Goal: Task Accomplishment & Management: Manage account settings

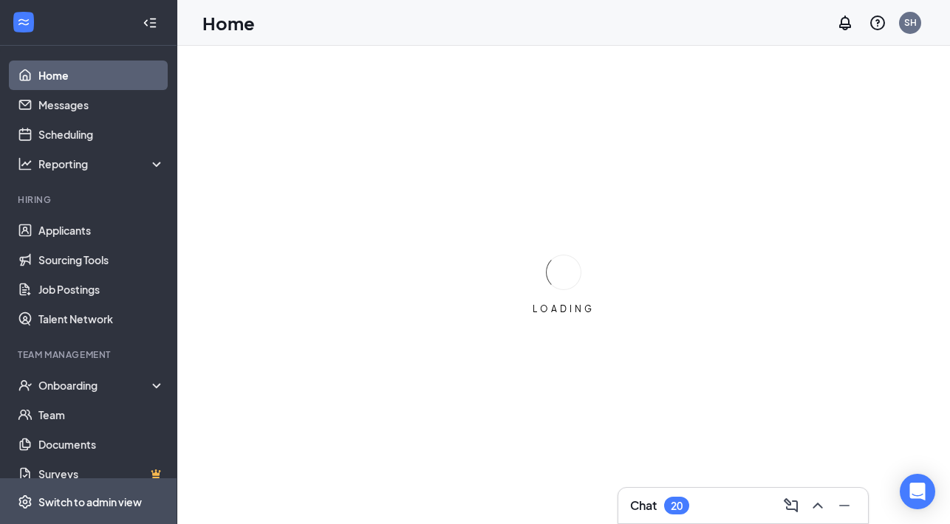
click at [91, 498] on div "Switch to admin view" at bounding box center [89, 502] width 103 height 15
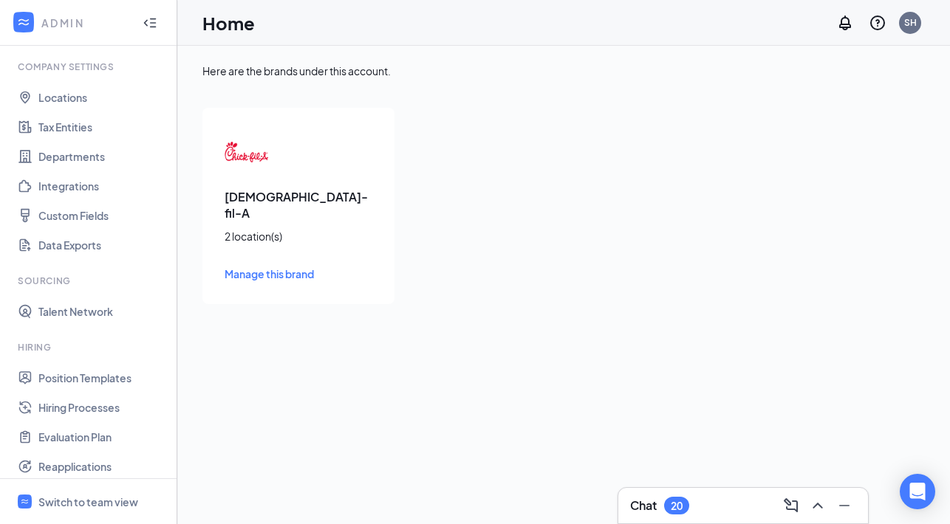
scroll to position [46, 0]
click at [97, 407] on link "Hiring Processes" at bounding box center [101, 406] width 126 height 30
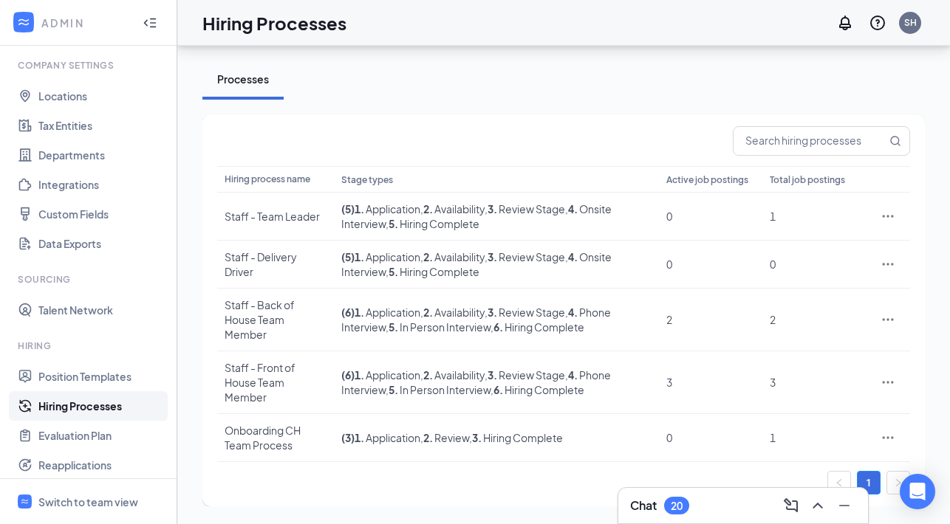
scroll to position [49, 0]
click at [390, 388] on b "5 ." at bounding box center [393, 389] width 10 height 13
click at [888, 385] on icon "Ellipses" at bounding box center [887, 382] width 15 height 15
click at [792, 256] on span "Edit" at bounding box center [819, 250] width 127 height 16
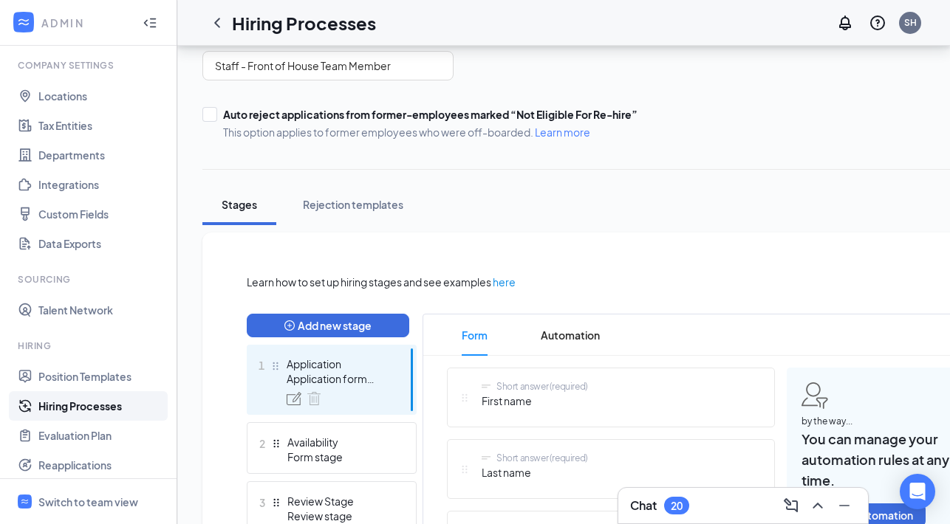
scroll to position [117, 0]
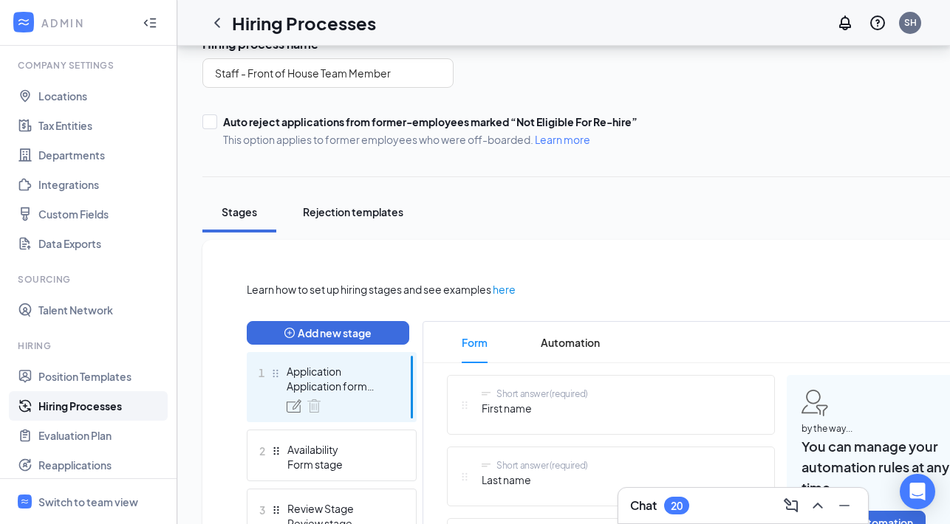
click at [372, 219] on div "Rejection templates" at bounding box center [353, 212] width 100 height 15
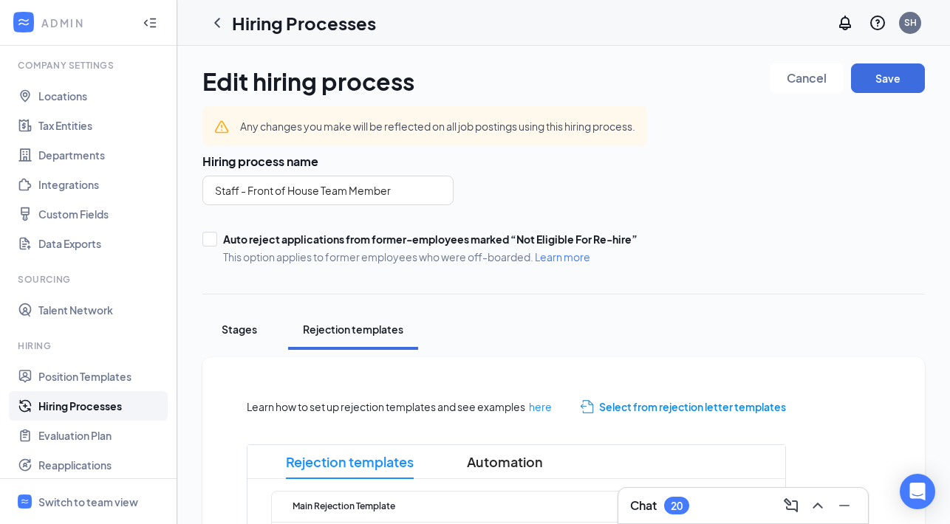
click at [235, 334] on div "Stages" at bounding box center [239, 329] width 44 height 15
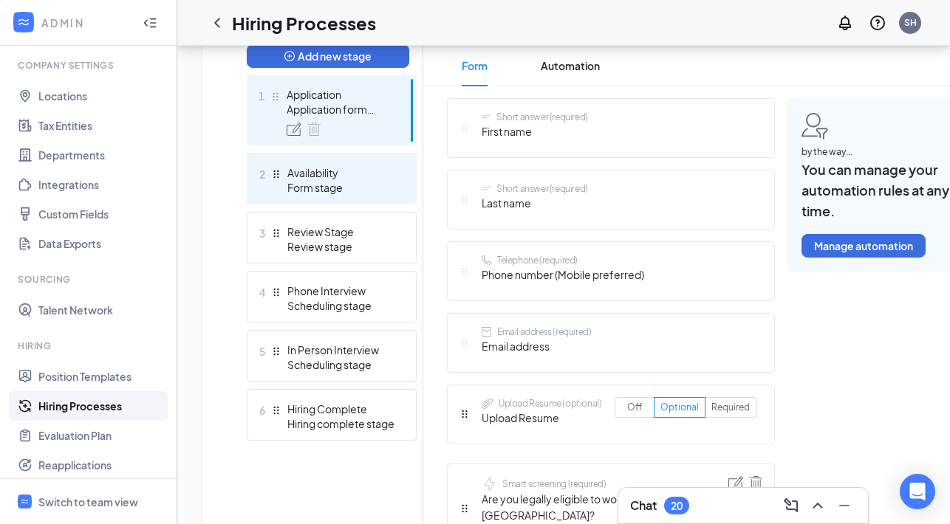
scroll to position [401, 0]
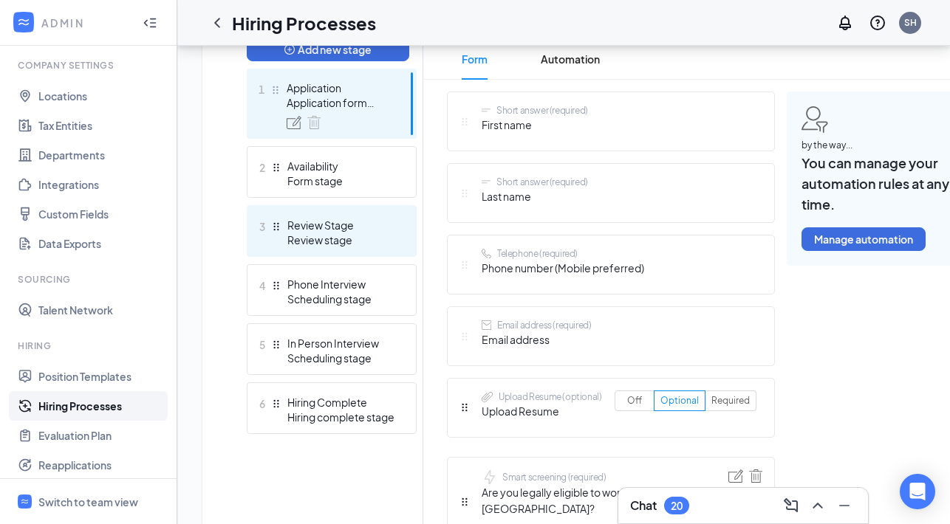
click at [355, 237] on div "Review stage" at bounding box center [341, 240] width 108 height 15
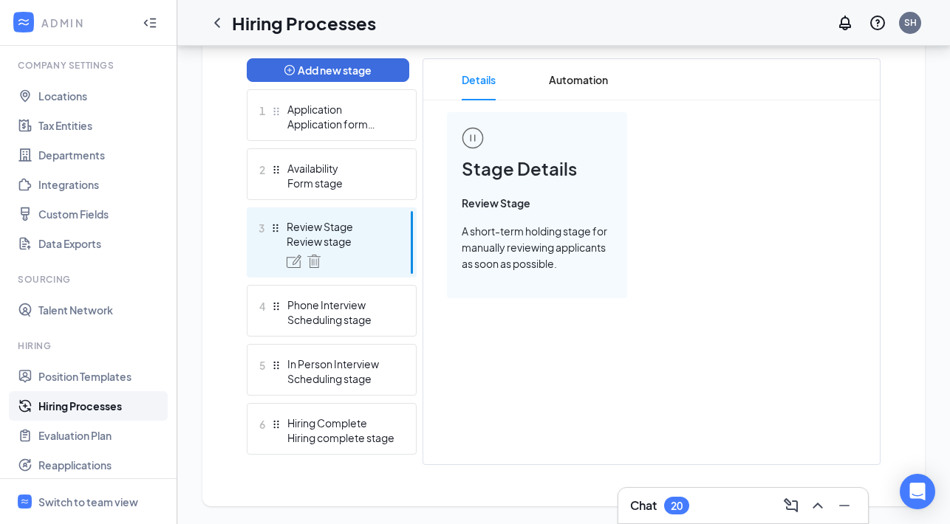
scroll to position [380, 0]
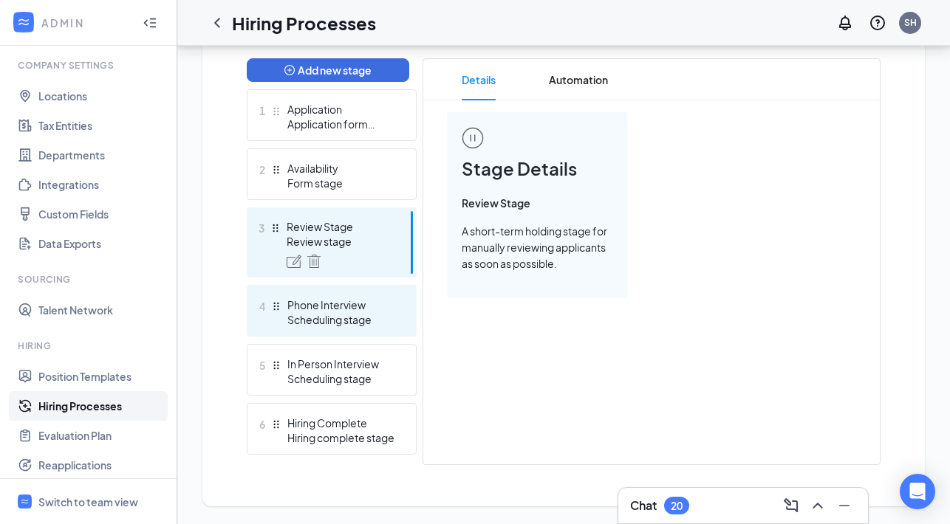
click at [385, 316] on div "Scheduling stage" at bounding box center [341, 319] width 108 height 15
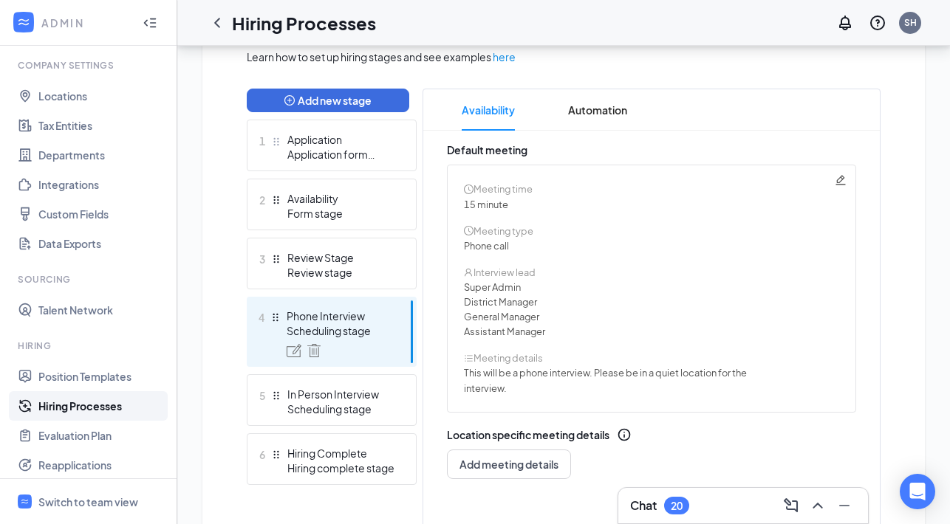
scroll to position [345, 0]
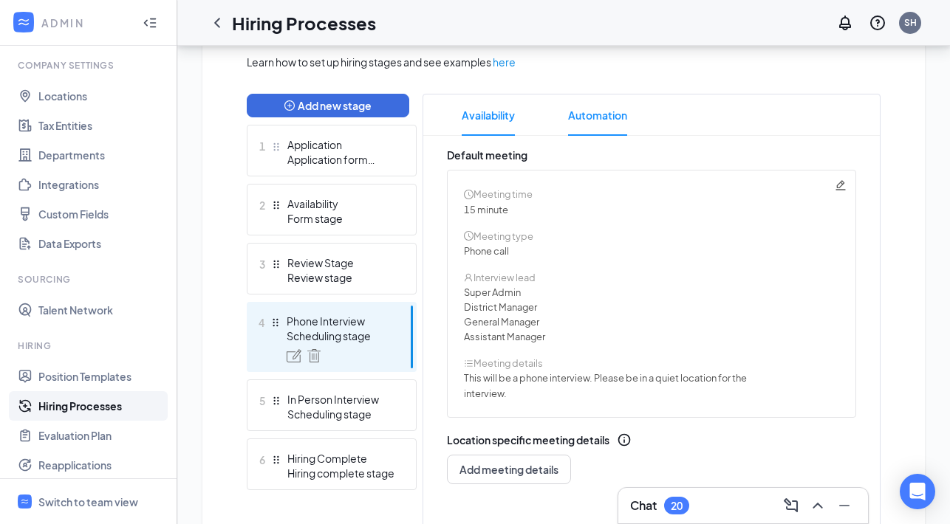
click at [597, 117] on span "Automation" at bounding box center [597, 115] width 59 height 41
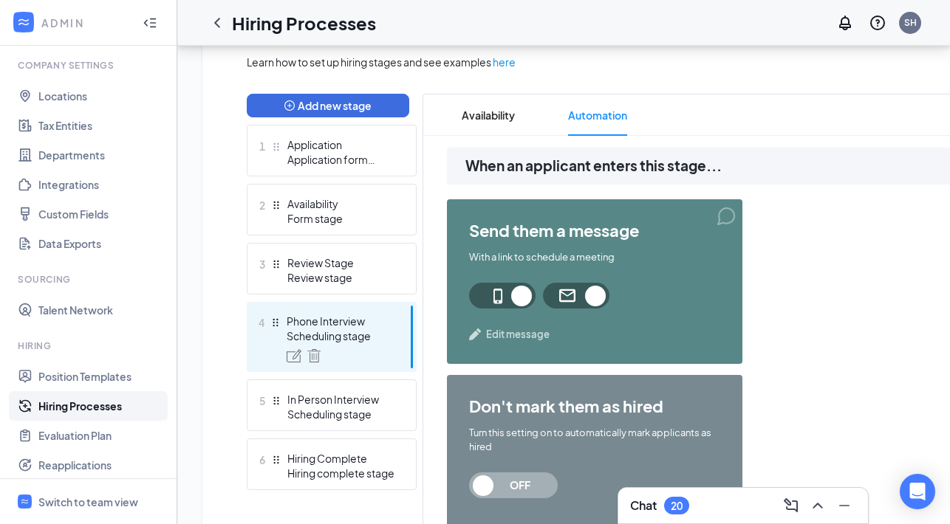
click at [529, 333] on span "Edit message" at bounding box center [518, 334] width 64 height 15
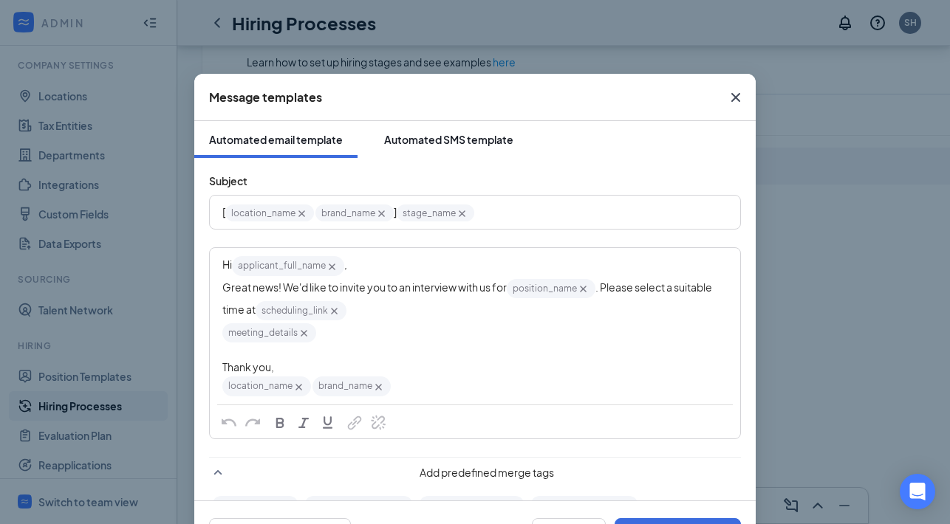
click at [468, 143] on div "Automated SMS template" at bounding box center [448, 139] width 129 height 15
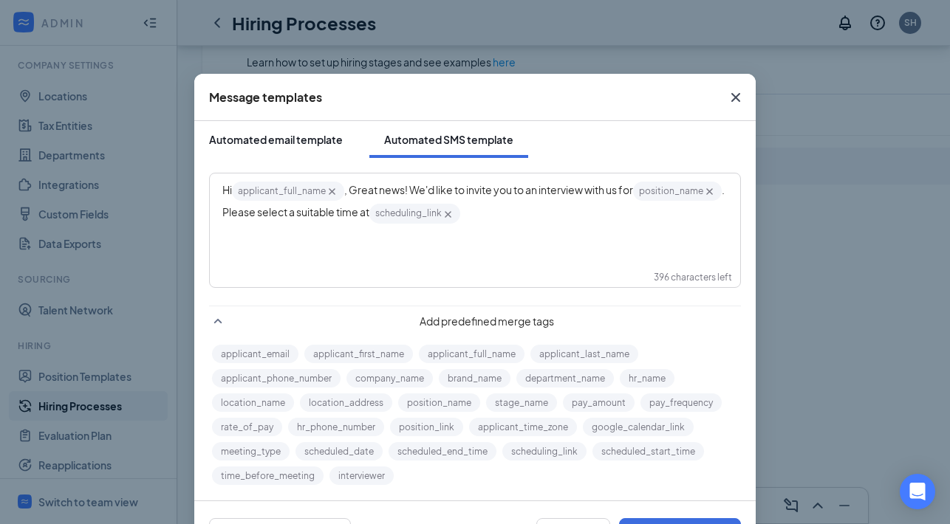
click at [285, 144] on div "Automated email template" at bounding box center [276, 139] width 134 height 15
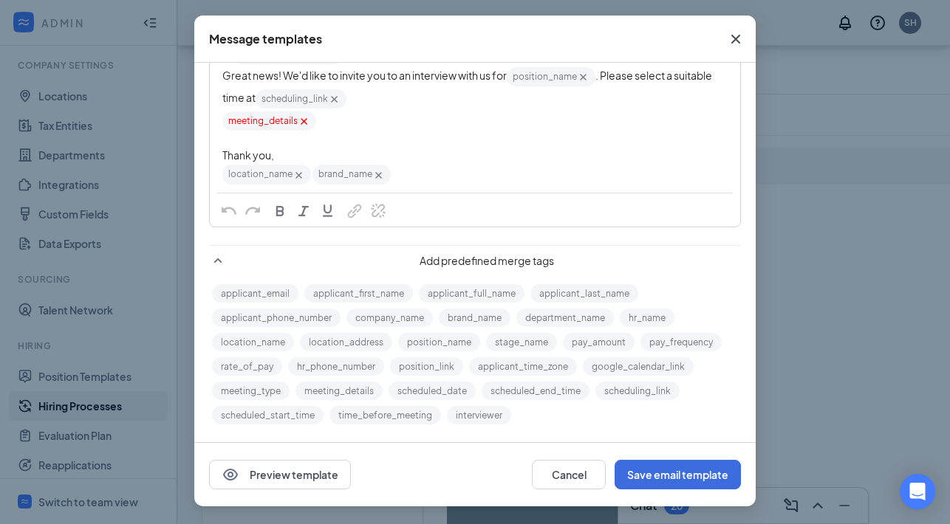
scroll to position [58, 0]
click at [331, 475] on button "Preview template" at bounding box center [280, 475] width 142 height 30
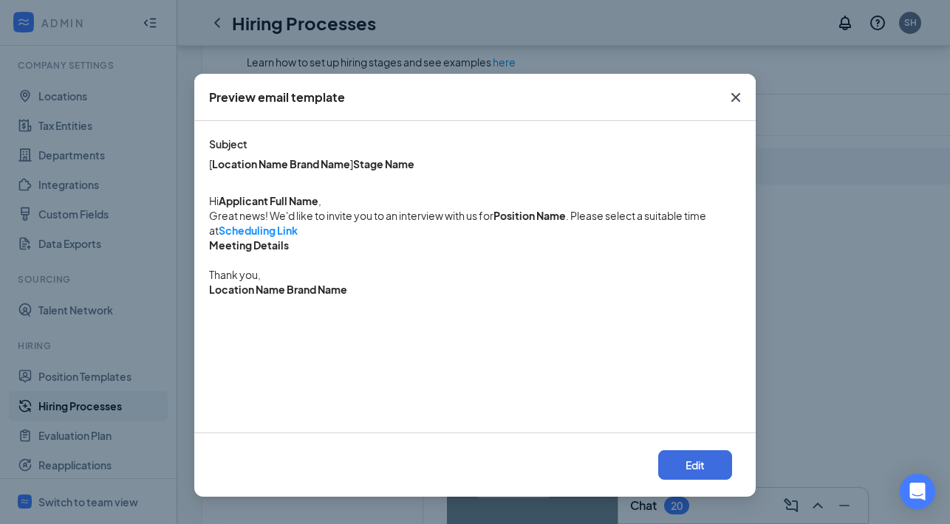
scroll to position [0, 0]
click at [739, 95] on icon "Cross" at bounding box center [735, 97] width 9 height 9
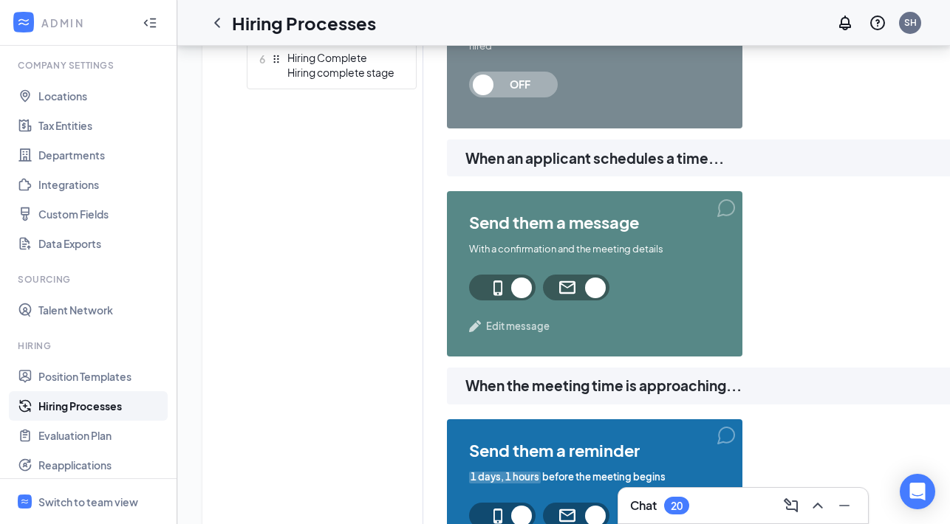
scroll to position [798, 0]
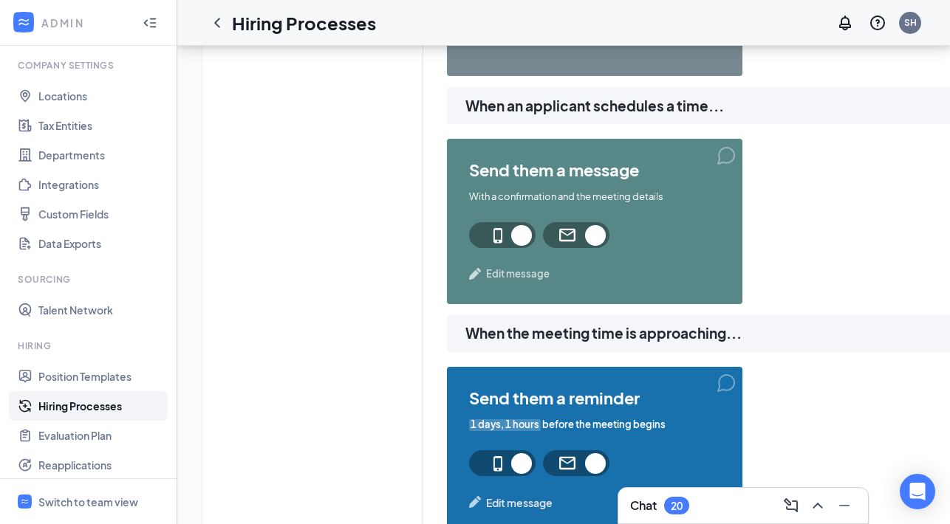
click at [520, 278] on span "Edit message" at bounding box center [518, 274] width 64 height 15
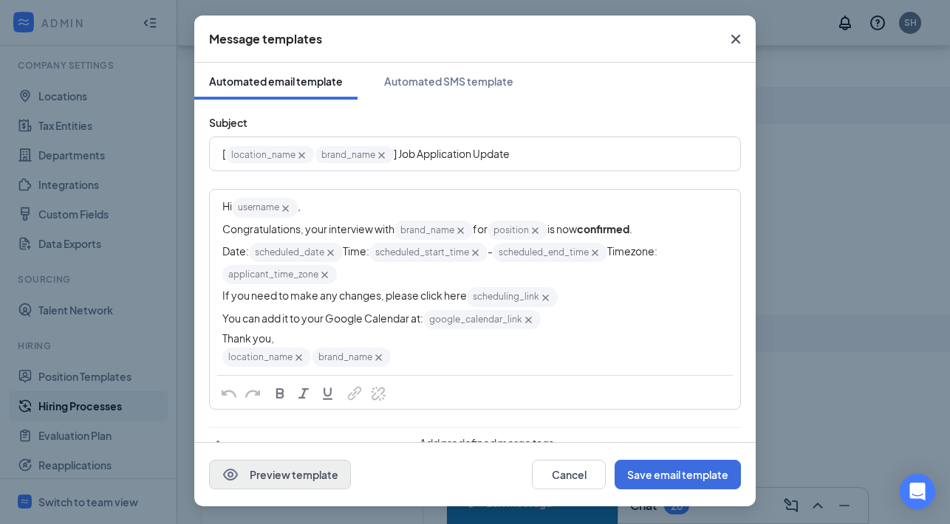
scroll to position [58, 0]
click at [315, 484] on button "Preview template" at bounding box center [280, 475] width 142 height 30
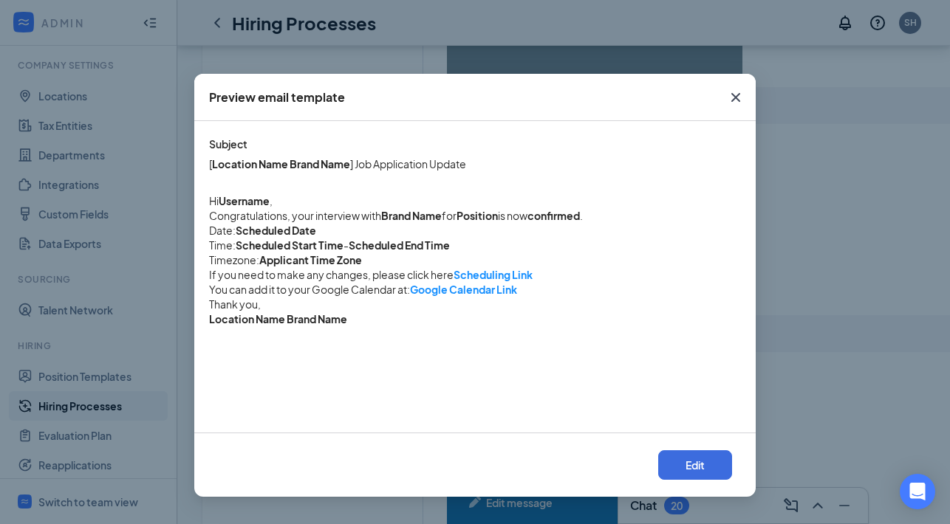
click at [732, 89] on icon "Cross" at bounding box center [736, 98] width 18 height 18
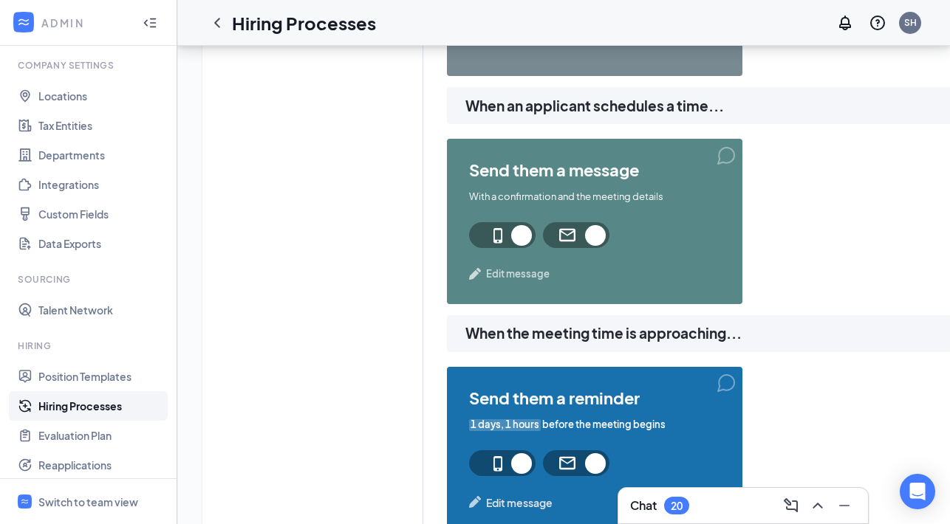
click at [510, 274] on span "Edit message" at bounding box center [518, 274] width 64 height 15
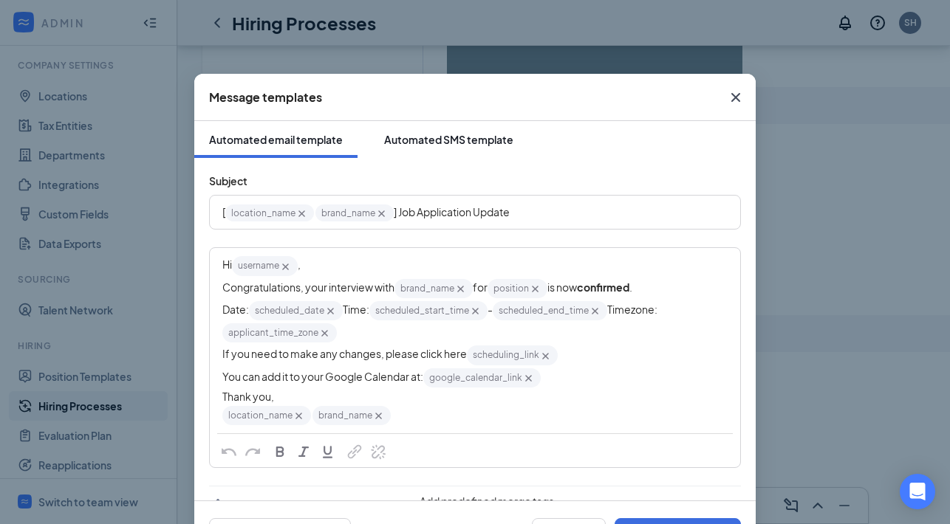
click at [481, 133] on div "Automated SMS template" at bounding box center [448, 139] width 129 height 15
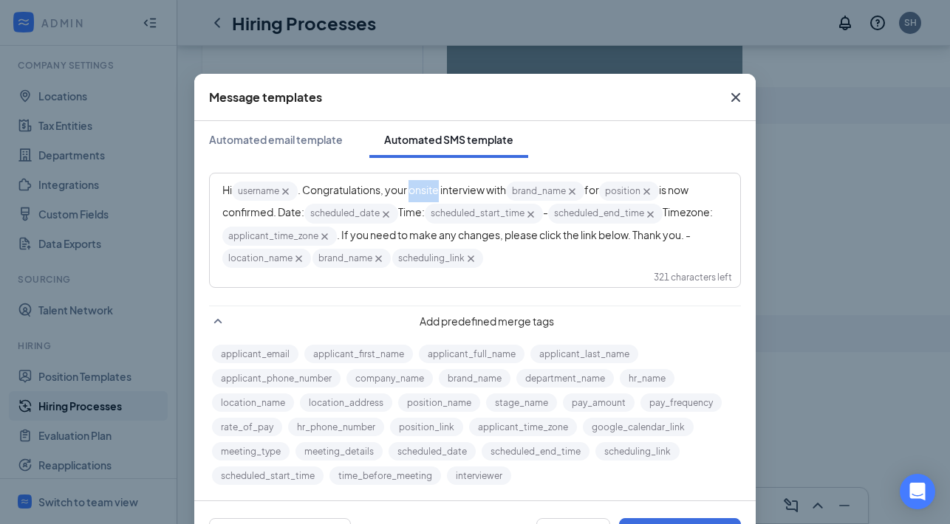
drag, startPoint x: 443, startPoint y: 192, endPoint x: 414, endPoint y: 192, distance: 28.8
click at [414, 192] on span ". Congratulations, your onsite interview with" at bounding box center [402, 189] width 208 height 13
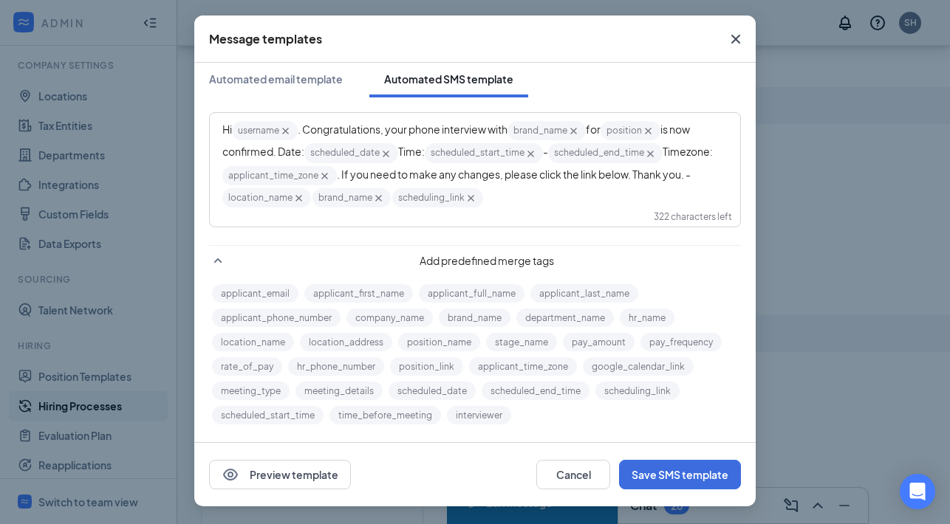
scroll to position [58, 0]
click at [693, 479] on button "Save SMS template" at bounding box center [680, 475] width 122 height 30
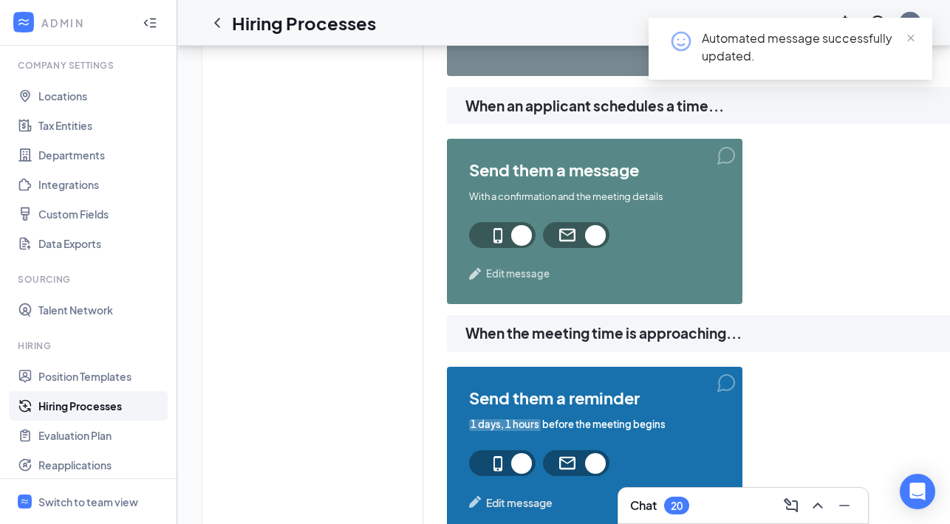
click at [531, 275] on span "Edit message" at bounding box center [518, 274] width 64 height 15
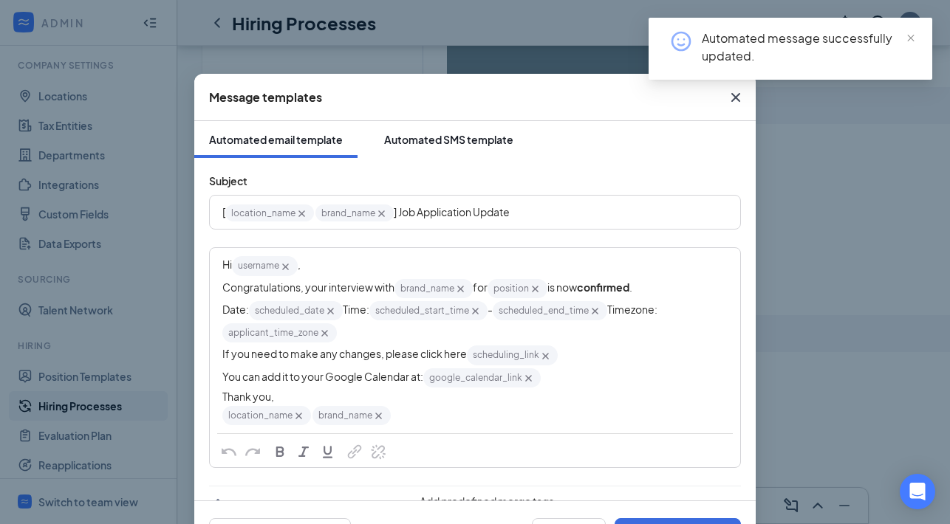
click at [449, 137] on div "Automated SMS template" at bounding box center [448, 139] width 129 height 15
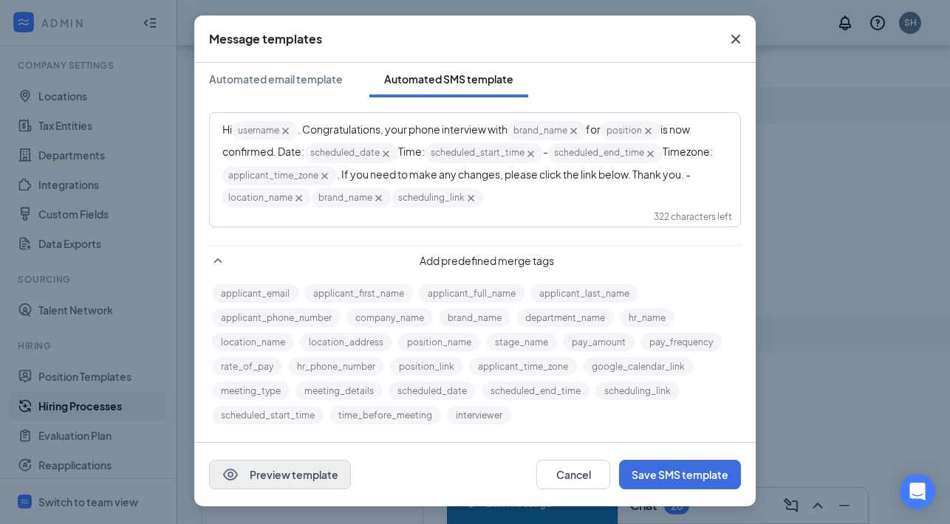
click at [324, 472] on button "Preview template" at bounding box center [280, 475] width 142 height 30
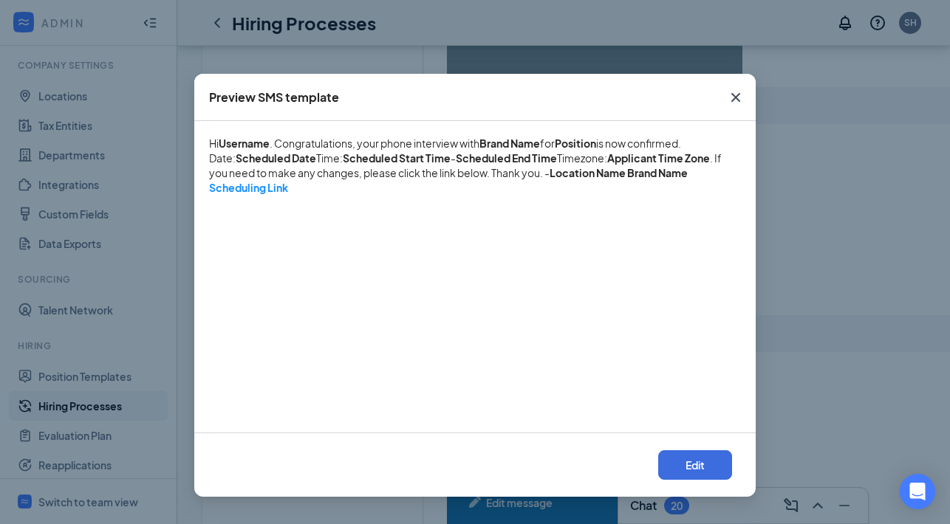
click at [737, 95] on icon "Cross" at bounding box center [735, 97] width 9 height 9
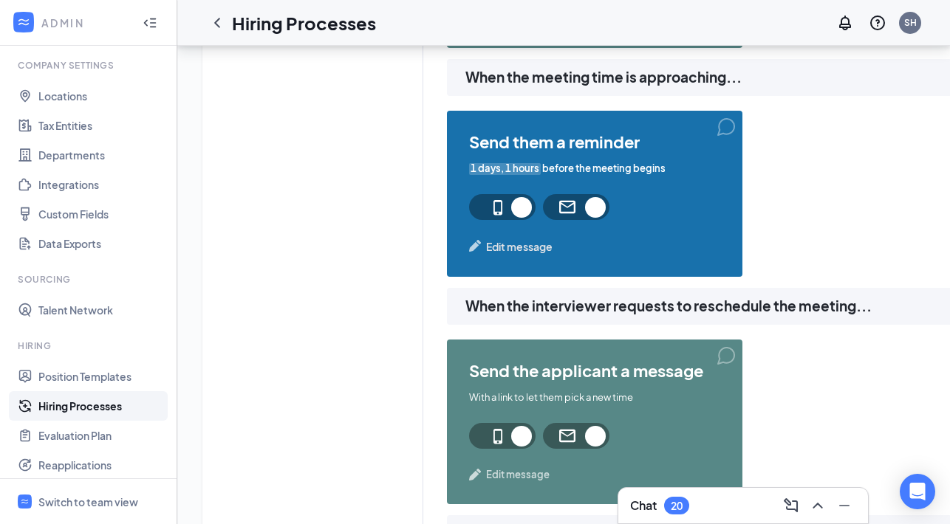
scroll to position [1049, 0]
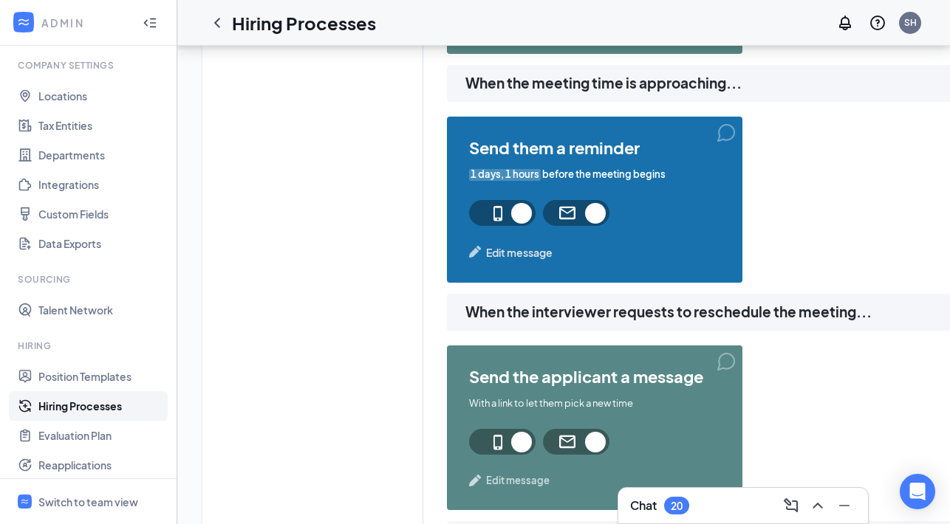
click at [507, 253] on span "Edit message" at bounding box center [519, 252] width 66 height 16
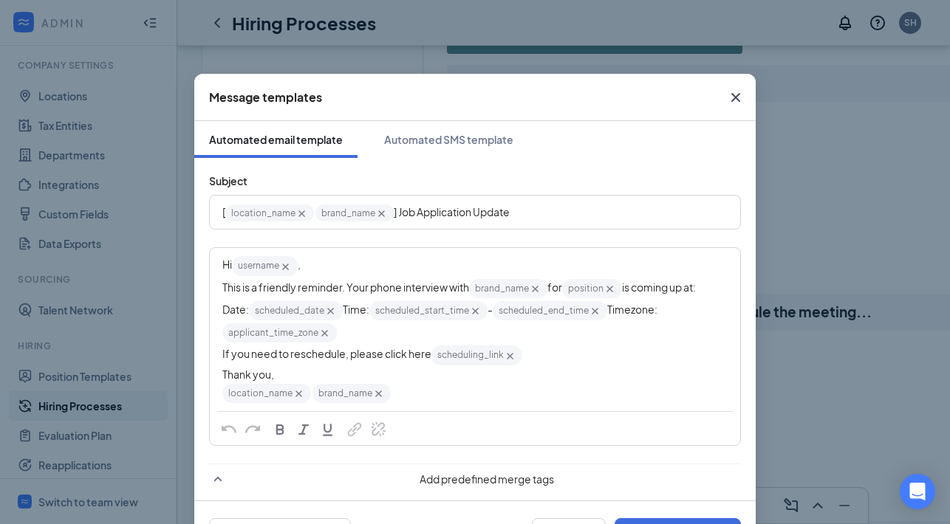
scroll to position [0, 0]
click at [453, 134] on div "Automated SMS template" at bounding box center [448, 139] width 129 height 15
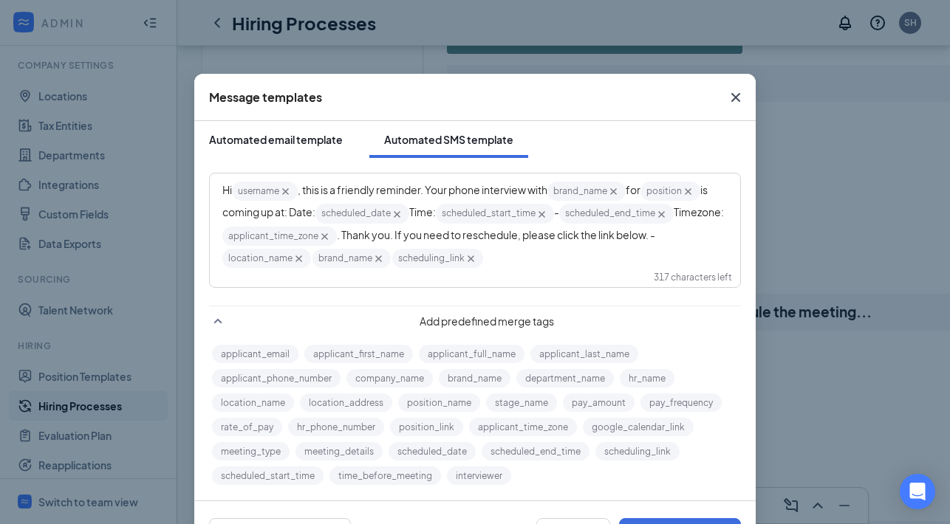
click at [327, 138] on div "Automated email template" at bounding box center [276, 139] width 134 height 15
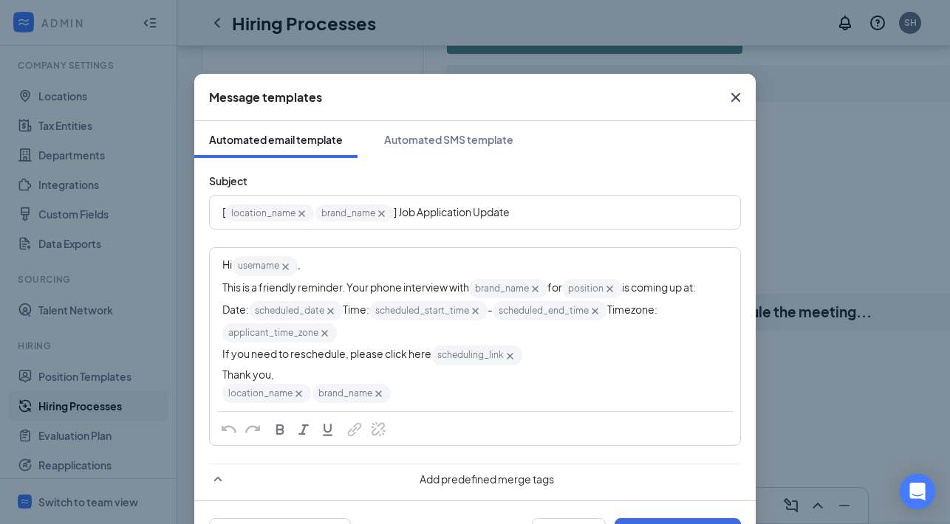
click at [735, 103] on icon "Cross" at bounding box center [736, 98] width 18 height 18
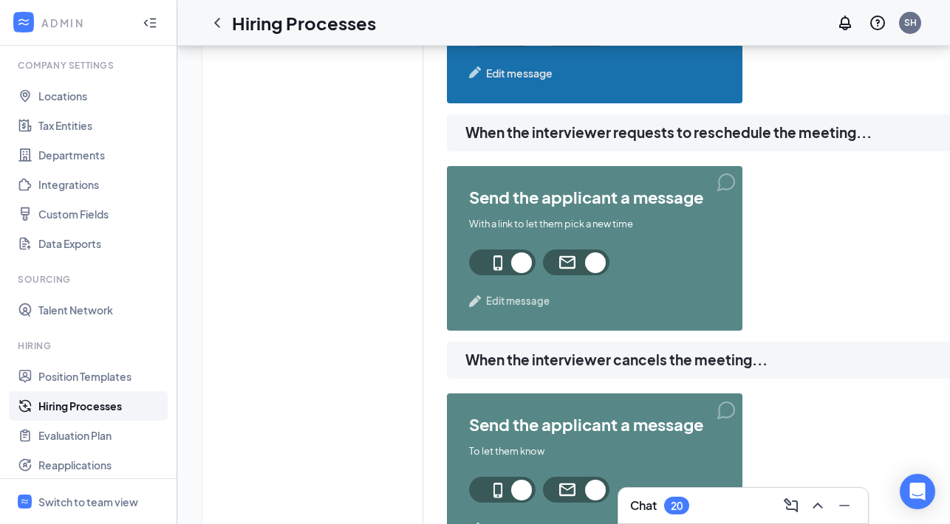
scroll to position [1239, 0]
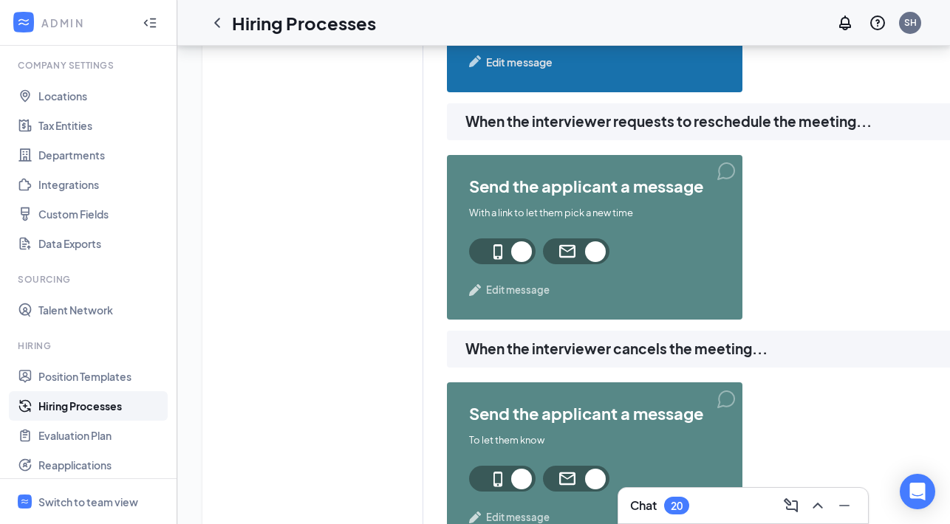
click at [532, 298] on div "send the applicant a message With a link to let them pick a new time Edit messa…" at bounding box center [594, 237] width 295 height 165
click at [533, 292] on span "Edit message" at bounding box center [518, 290] width 64 height 15
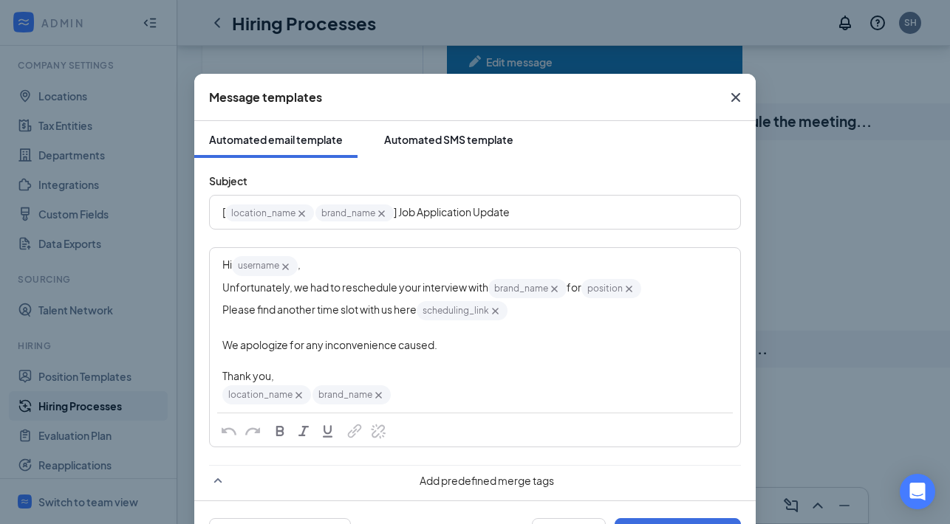
click at [450, 145] on div "Automated SMS template" at bounding box center [448, 139] width 129 height 15
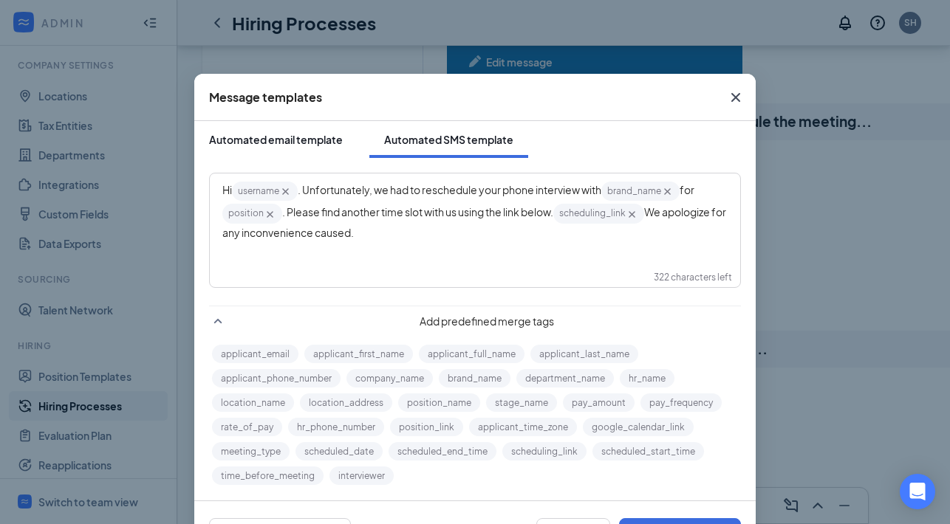
click at [338, 144] on div "Automated email template" at bounding box center [276, 139] width 134 height 15
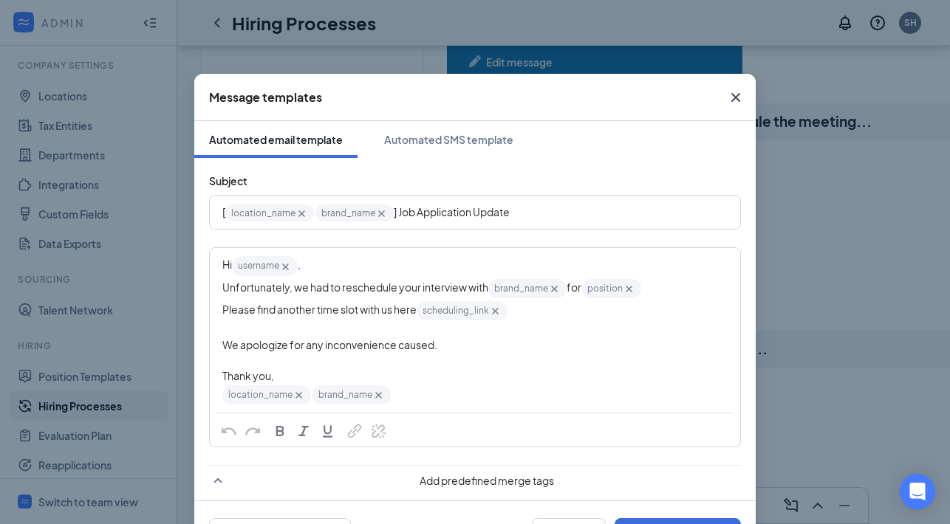
click at [738, 94] on icon "Cross" at bounding box center [736, 98] width 18 height 18
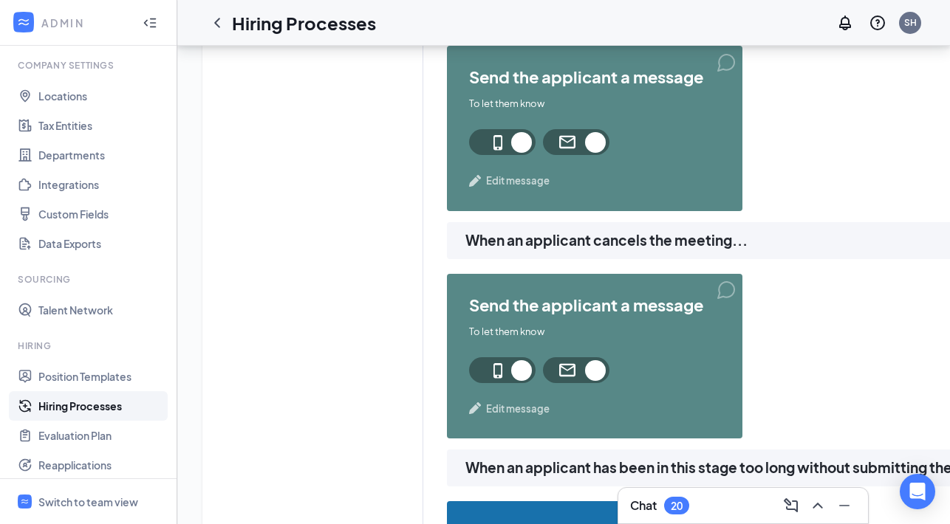
scroll to position [1565, 0]
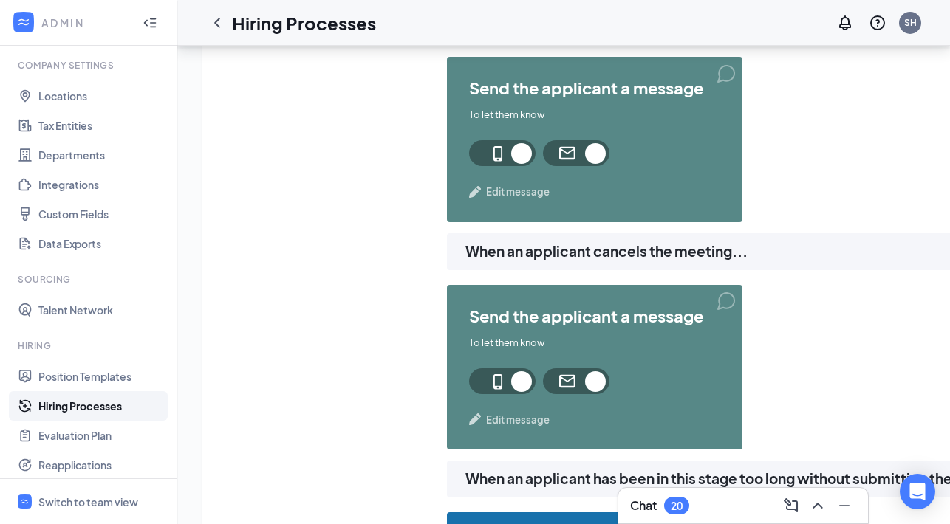
click at [517, 188] on span "Edit message" at bounding box center [518, 192] width 64 height 15
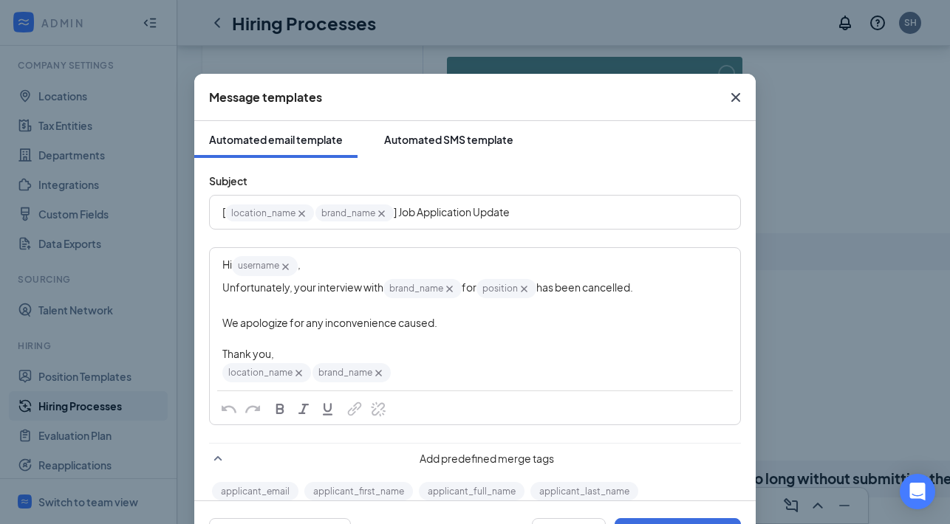
click at [437, 138] on div "Automated SMS template" at bounding box center [448, 139] width 129 height 15
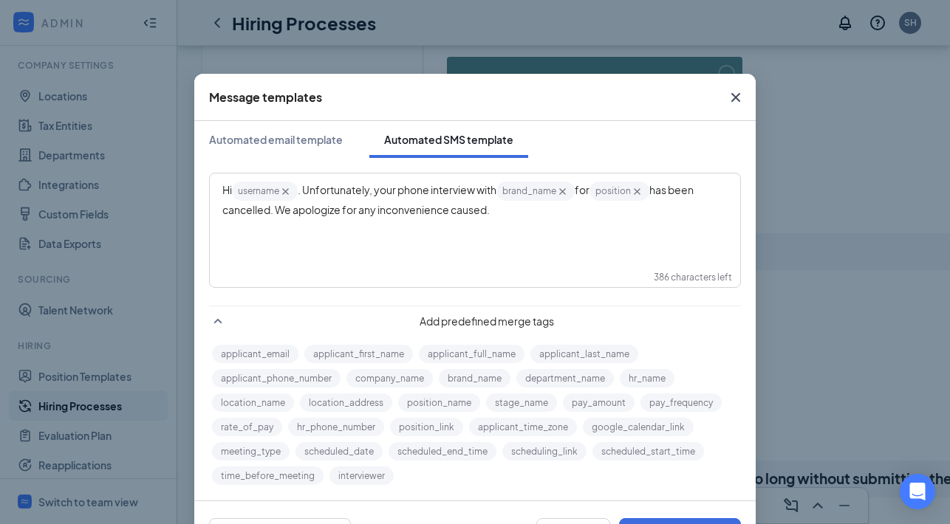
click at [739, 94] on icon "Cross" at bounding box center [735, 97] width 9 height 9
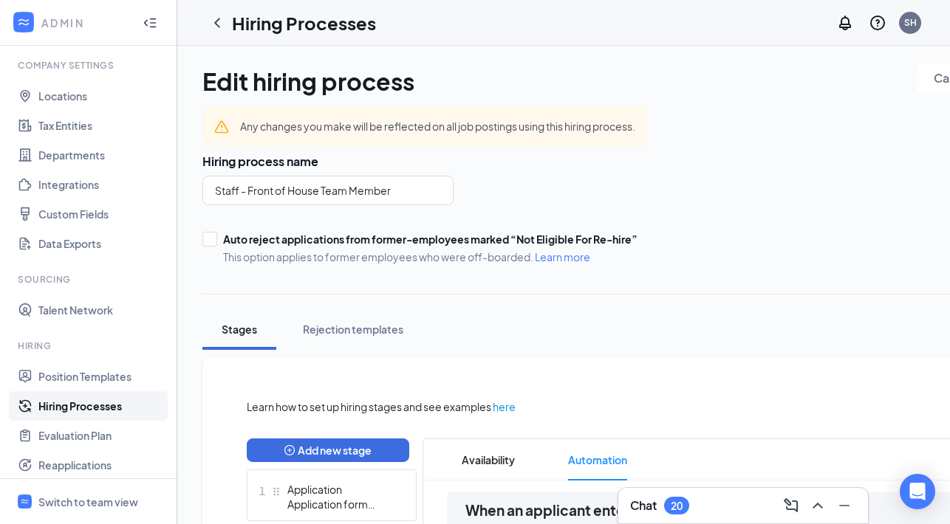
scroll to position [0, 0]
